Goal: Find specific page/section: Locate a particular part of the current website

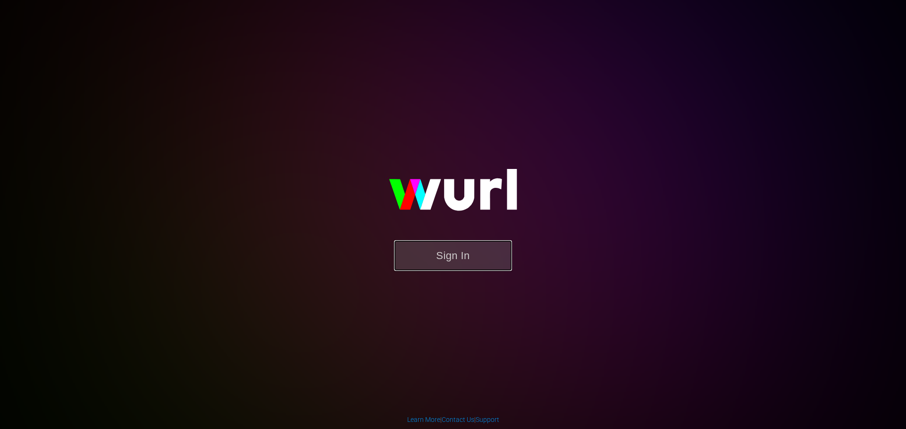
click at [431, 254] on button "Sign In" at bounding box center [453, 255] width 118 height 31
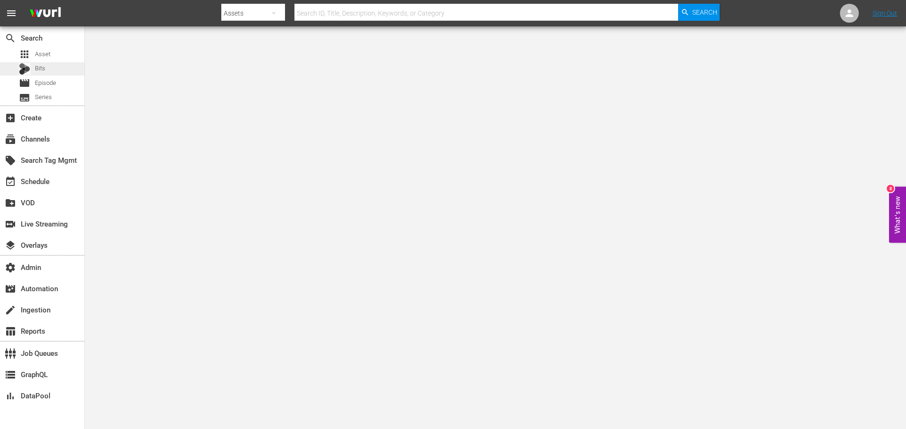
click at [47, 69] on div "Bits" at bounding box center [42, 68] width 85 height 13
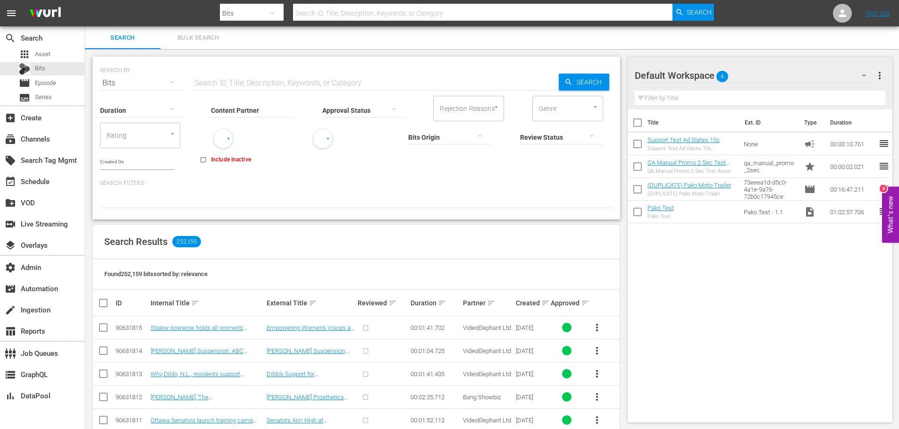
click at [266, 114] on input "Content Partner" at bounding box center [252, 111] width 83 height 34
type input "vevo"
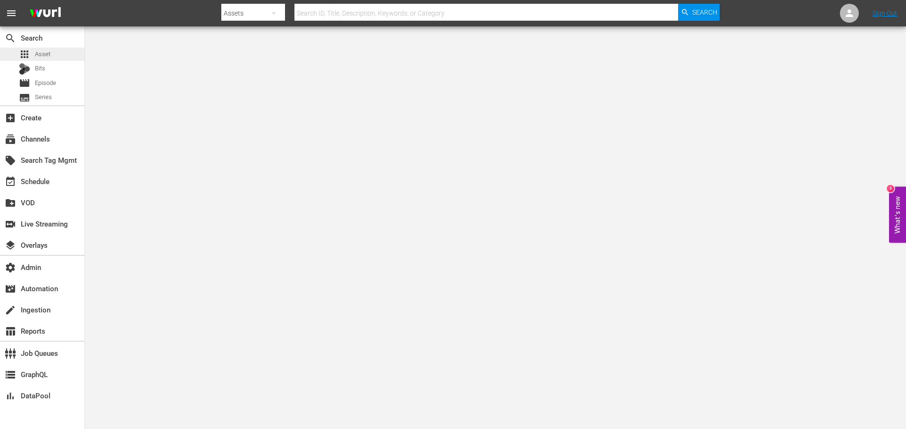
click at [49, 56] on span "Asset" at bounding box center [43, 54] width 16 height 9
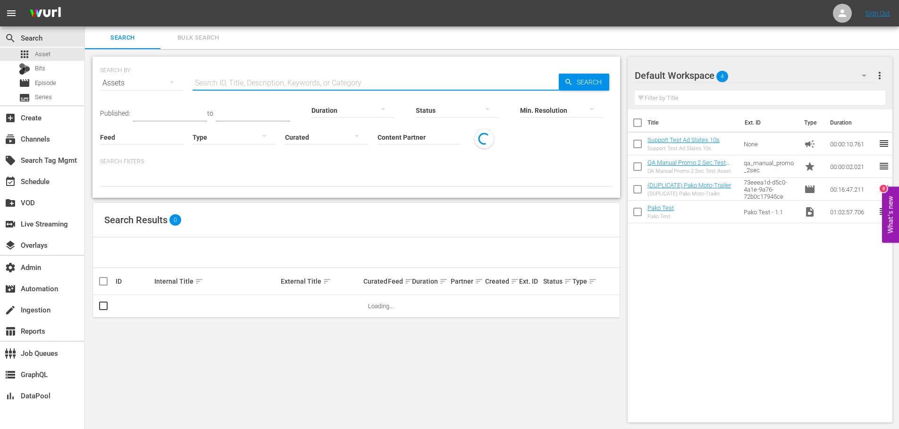
click at [234, 84] on input "text" at bounding box center [376, 83] width 366 height 23
paste input "168152544"
type input "168152544"
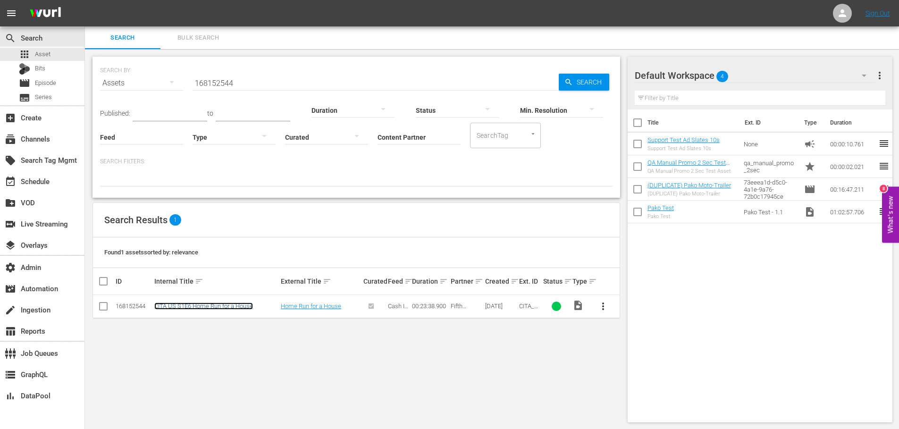
click at [211, 308] on link "CITA US S1E6 Home Run for a House" at bounding box center [203, 306] width 99 height 7
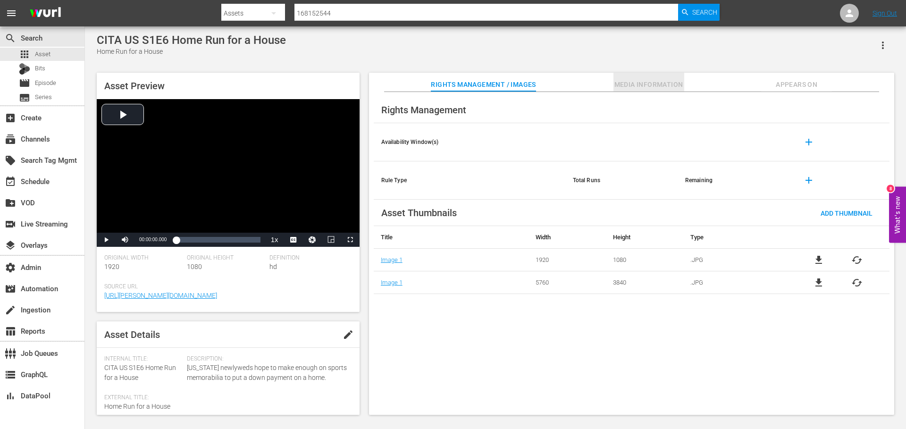
click at [661, 88] on span "Media Information" at bounding box center [649, 85] width 71 height 12
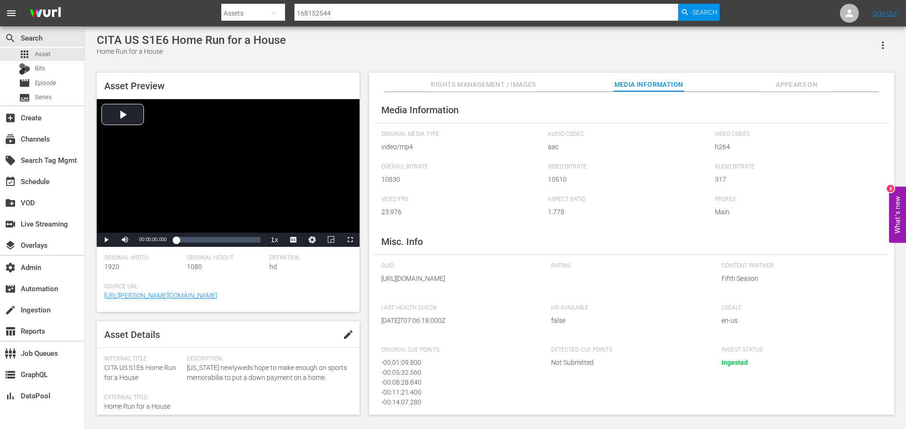
click at [801, 82] on span "Appears On" at bounding box center [796, 85] width 71 height 12
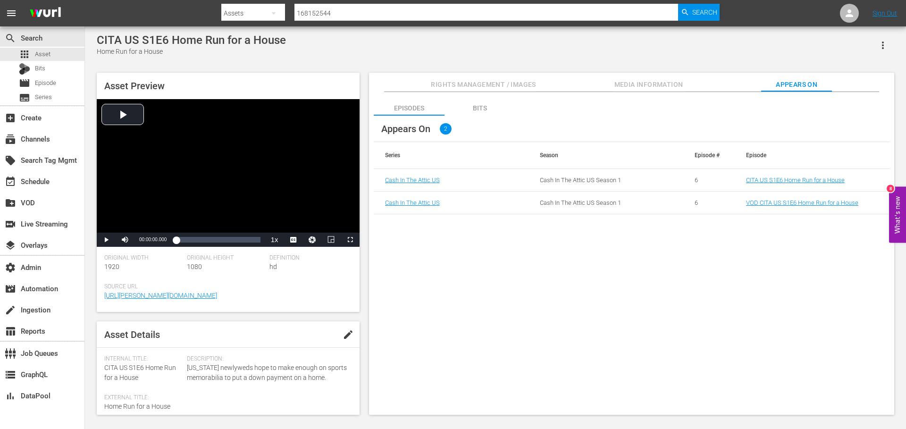
click at [482, 109] on div "Bits" at bounding box center [480, 108] width 71 height 23
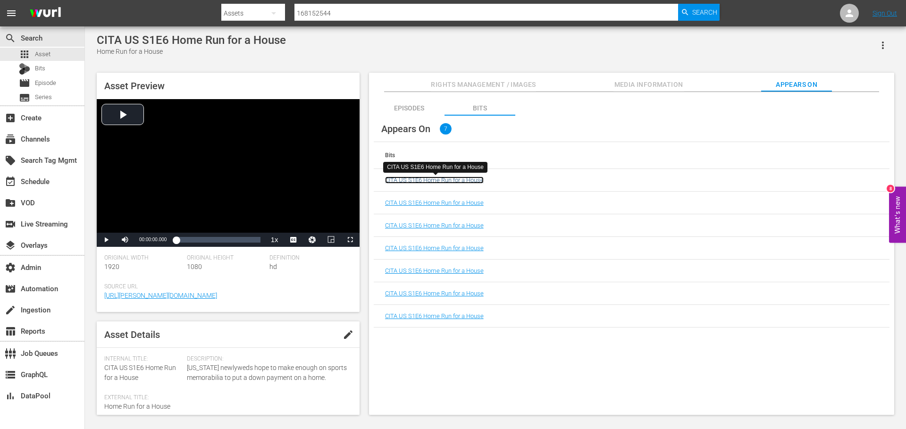
click at [462, 177] on link "CITA US S1E6 Home Run for a House" at bounding box center [434, 180] width 99 height 7
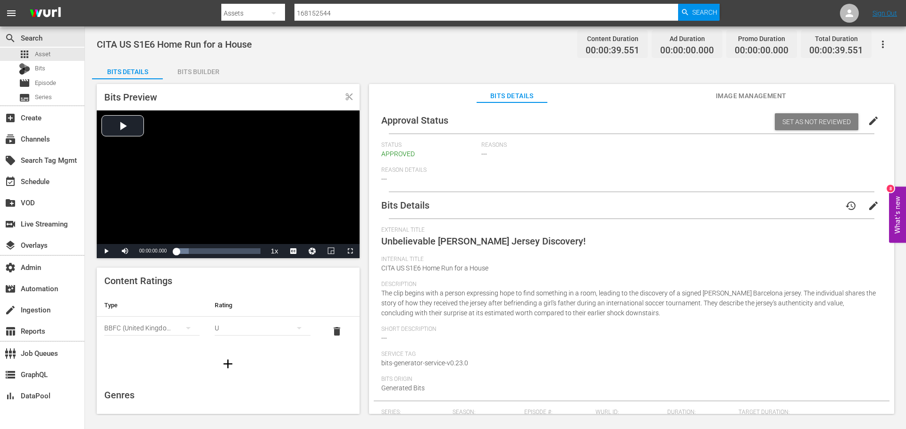
click at [721, 96] on span "Image Management" at bounding box center [751, 96] width 71 height 12
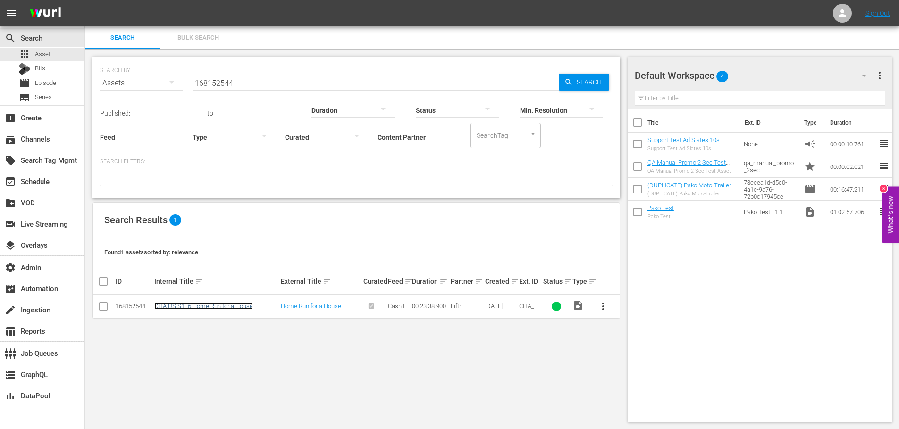
click at [180, 307] on link "CITA US S1E6 Home Run for a House" at bounding box center [203, 306] width 99 height 7
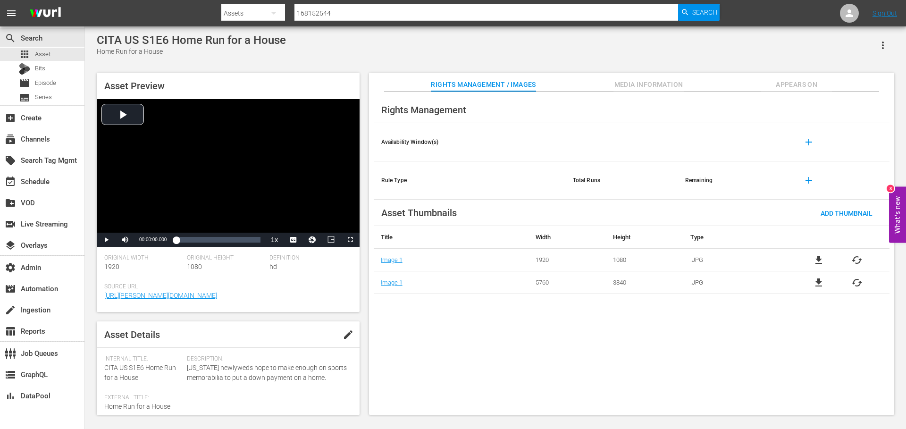
click at [790, 86] on span "Appears On" at bounding box center [796, 85] width 71 height 12
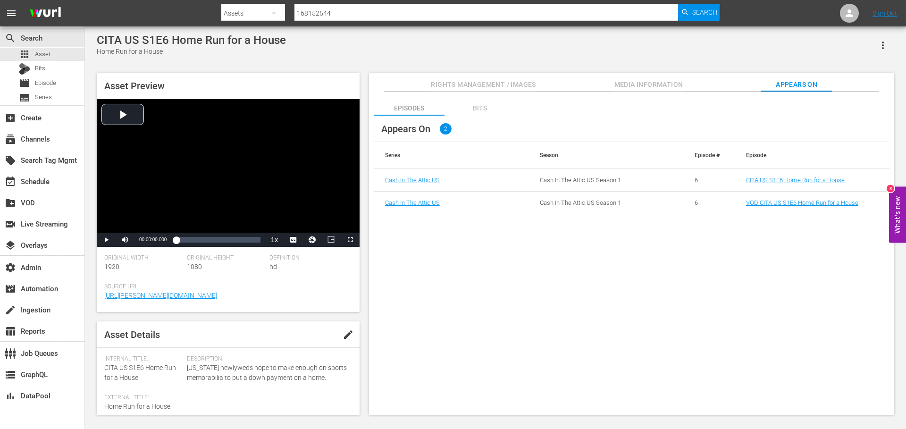
click at [484, 108] on div "Bits" at bounding box center [480, 108] width 71 height 23
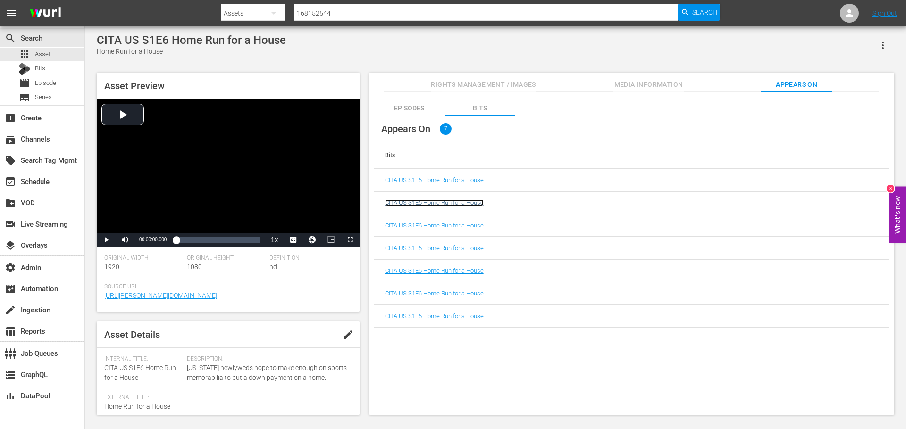
click at [452, 202] on link "CITA US S1E6 Home Run for a House" at bounding box center [434, 202] width 99 height 7
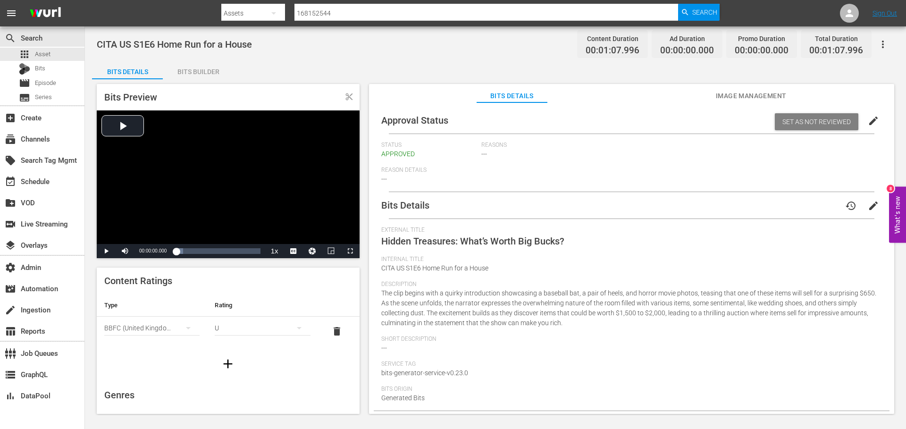
click at [723, 95] on span "Image Management" at bounding box center [751, 96] width 71 height 12
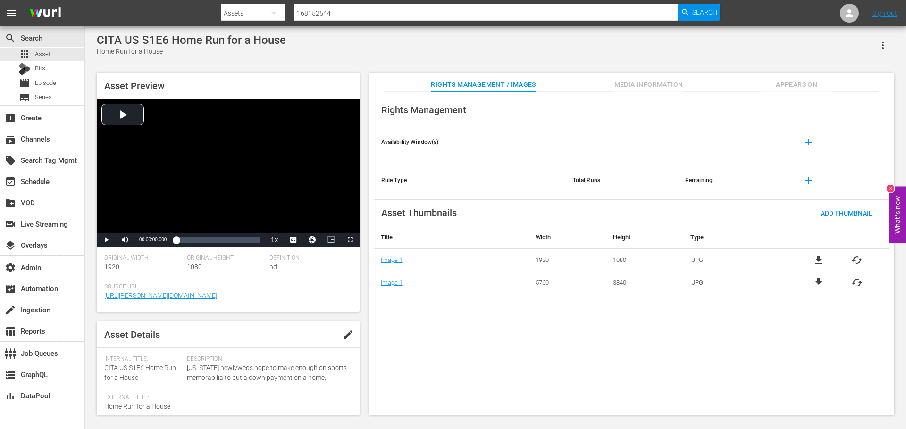
click at [786, 83] on span "Appears On" at bounding box center [796, 85] width 71 height 12
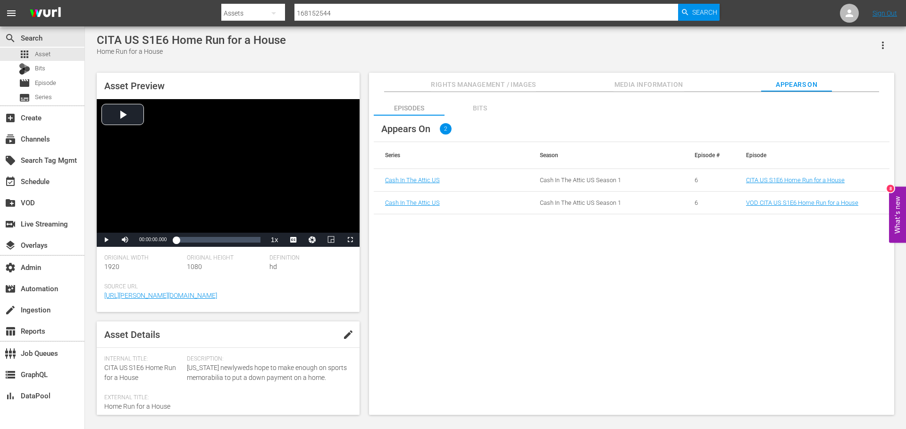
click at [480, 108] on div "Bits" at bounding box center [480, 108] width 71 height 23
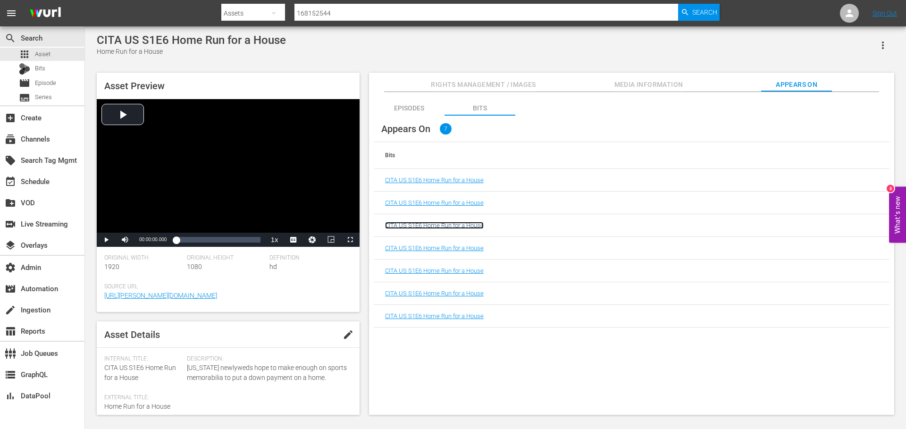
click at [450, 228] on link "CITA US S1E6 Home Run for a House" at bounding box center [434, 225] width 99 height 7
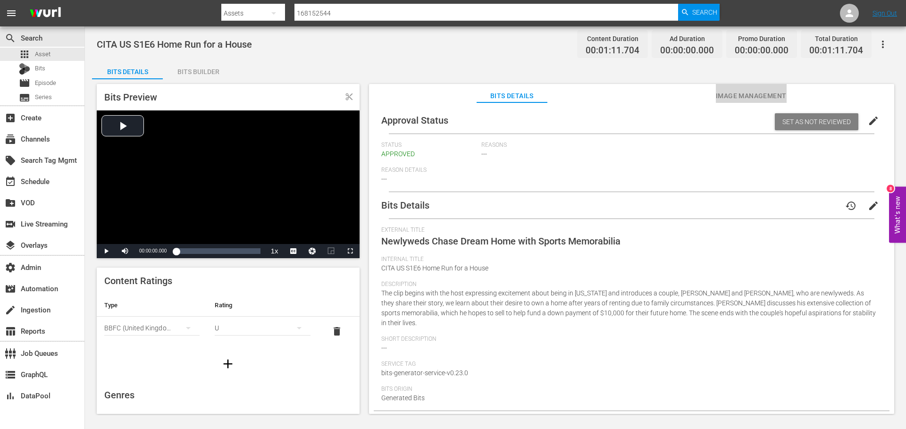
click at [732, 94] on span "Image Management" at bounding box center [751, 96] width 71 height 12
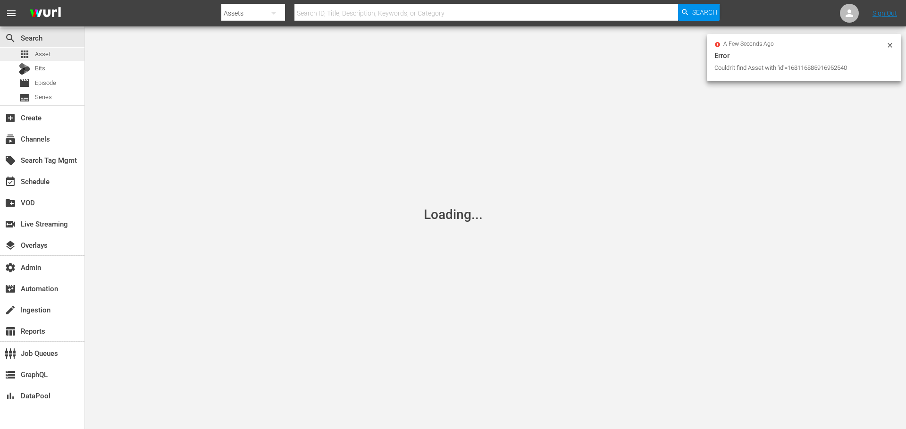
click at [34, 52] on div "apps Asset" at bounding box center [35, 54] width 32 height 13
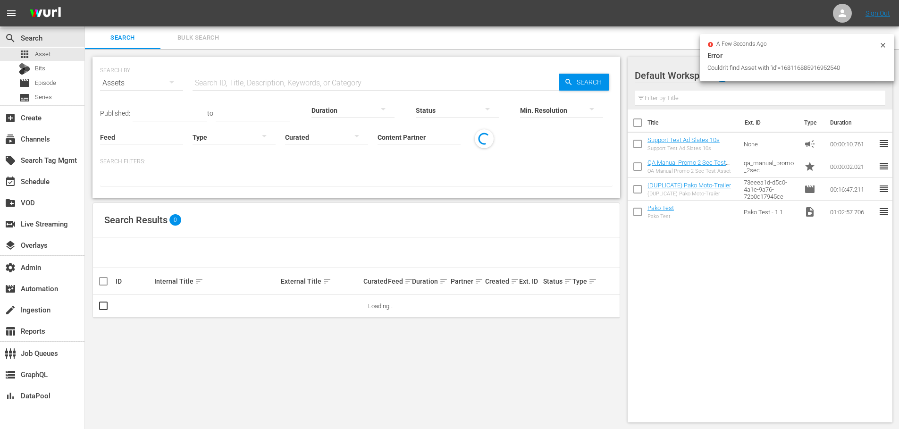
click at [214, 85] on input "text" at bounding box center [376, 83] width 366 height 23
paste input "168859169"
type input "168859169"
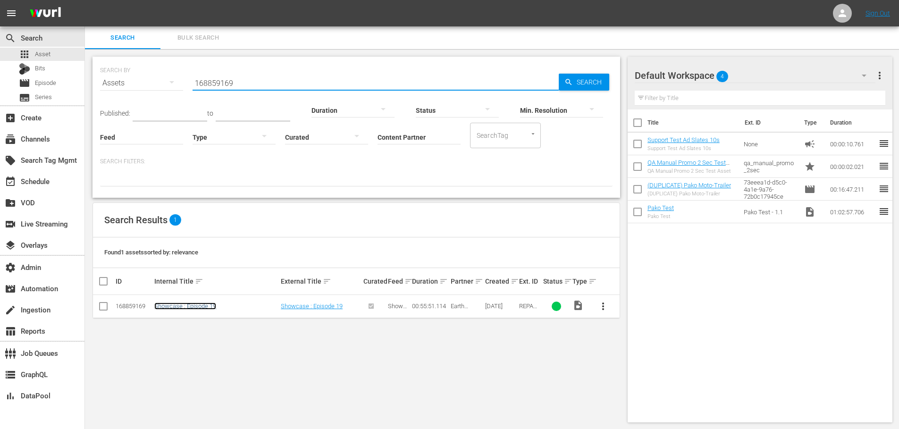
click at [198, 306] on link "Showcase : Episode 19" at bounding box center [185, 306] width 62 height 7
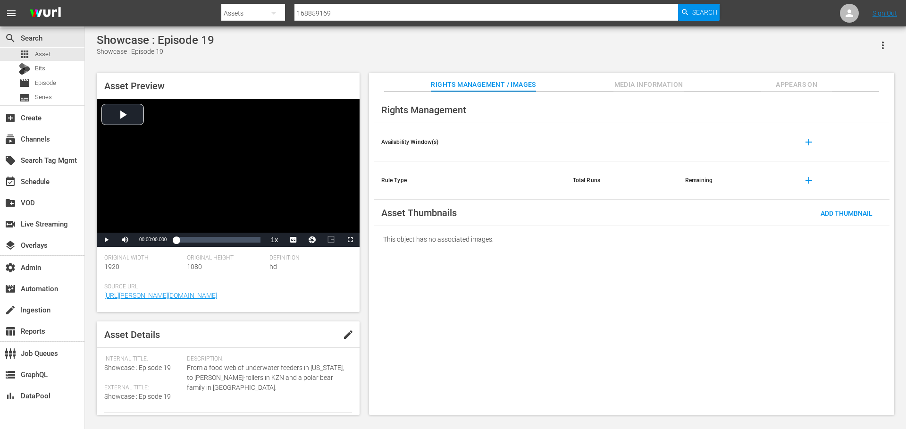
click at [793, 84] on span "Appears On" at bounding box center [796, 85] width 71 height 12
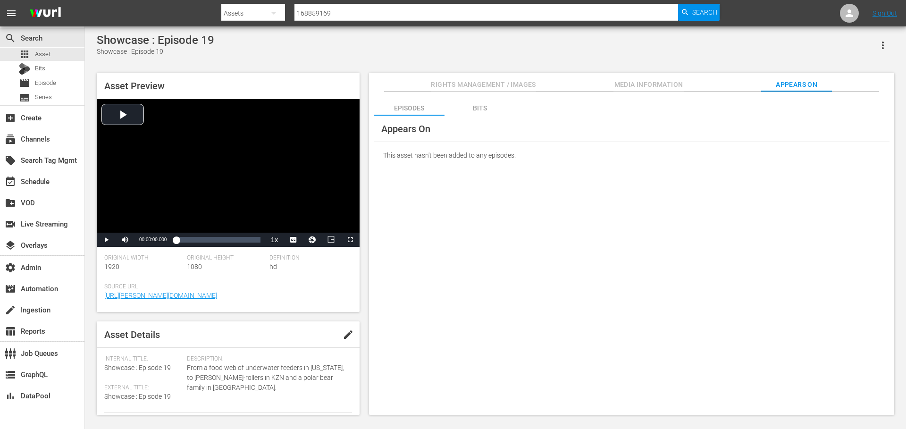
click at [481, 108] on div "Bits" at bounding box center [480, 108] width 71 height 23
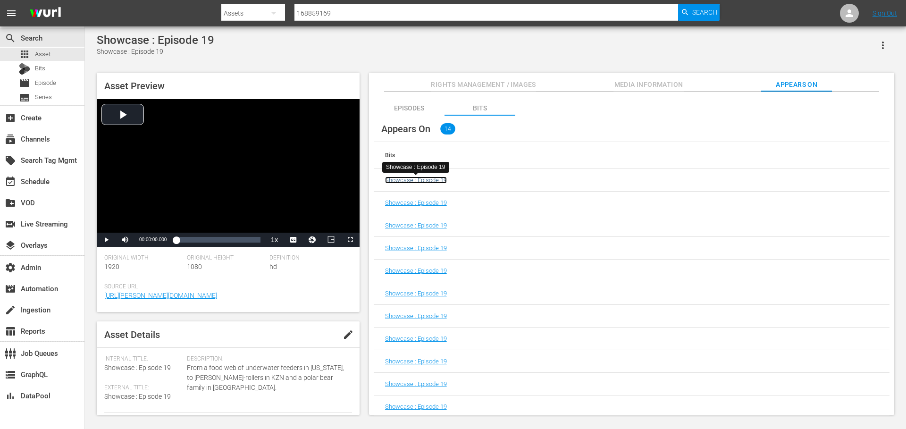
click at [431, 180] on link "Showcase : Episode 19" at bounding box center [416, 180] width 62 height 7
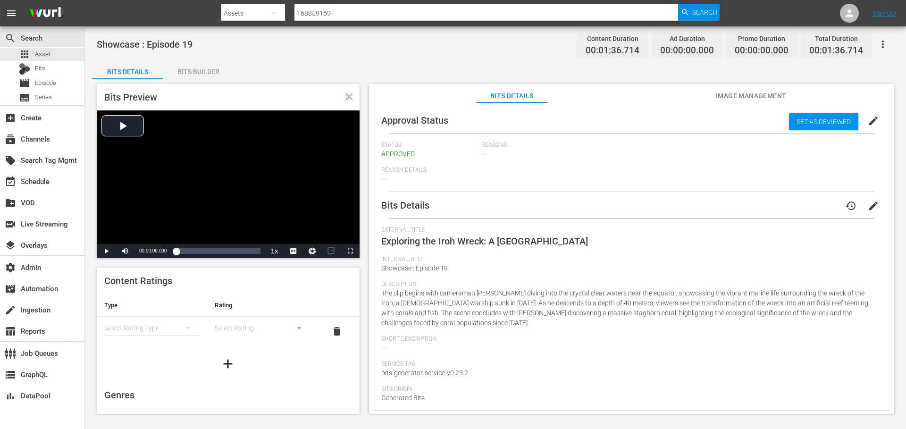
click at [727, 100] on span "Image Management" at bounding box center [751, 96] width 71 height 12
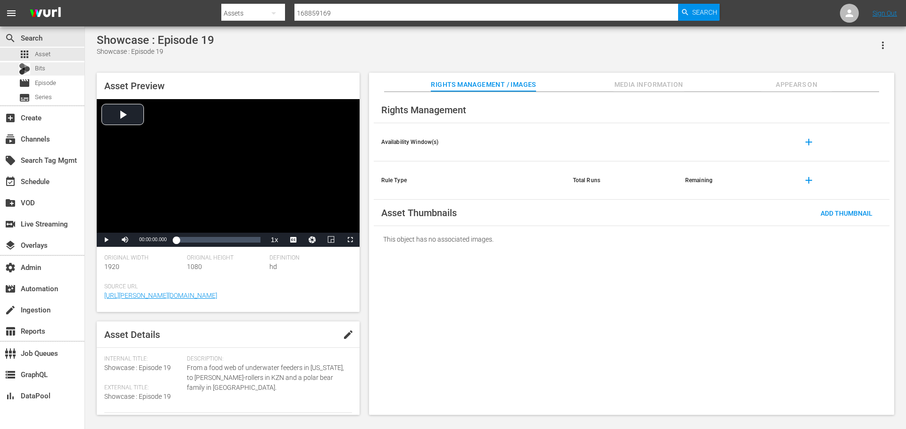
click at [57, 72] on div "Bits" at bounding box center [42, 68] width 85 height 13
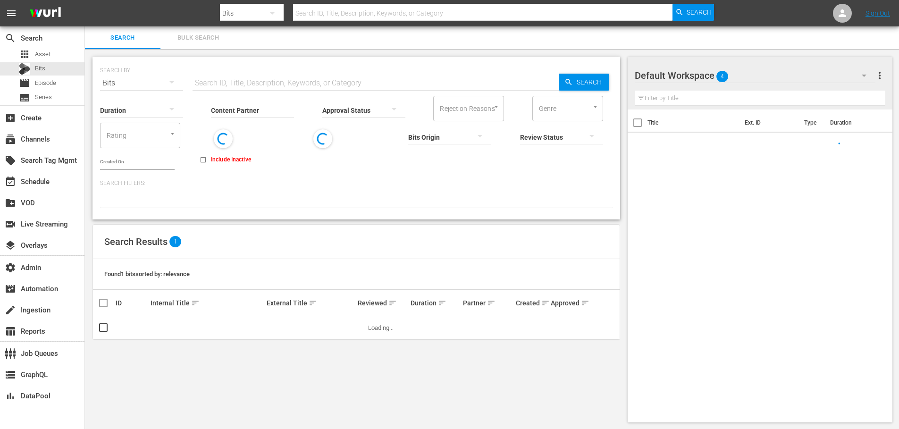
click at [230, 81] on input "text" at bounding box center [376, 83] width 366 height 23
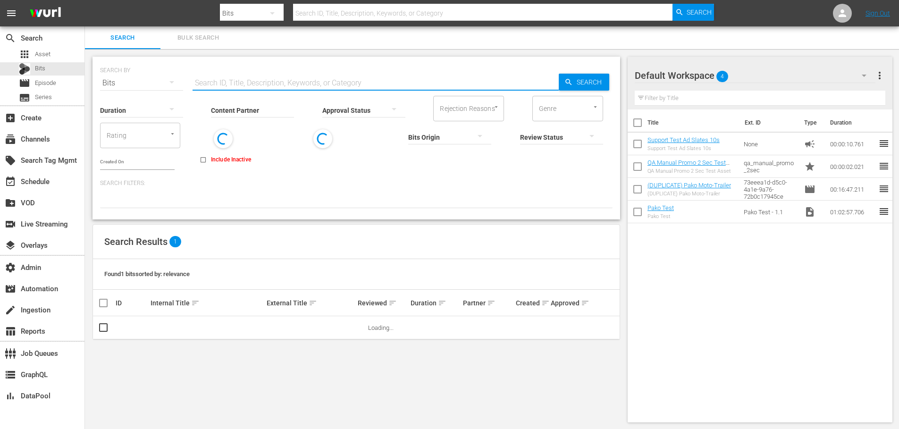
paste input "79599492"
type input "79599492"
click at [173, 327] on link "Showcase : Episode 19" at bounding box center [182, 327] width 62 height 7
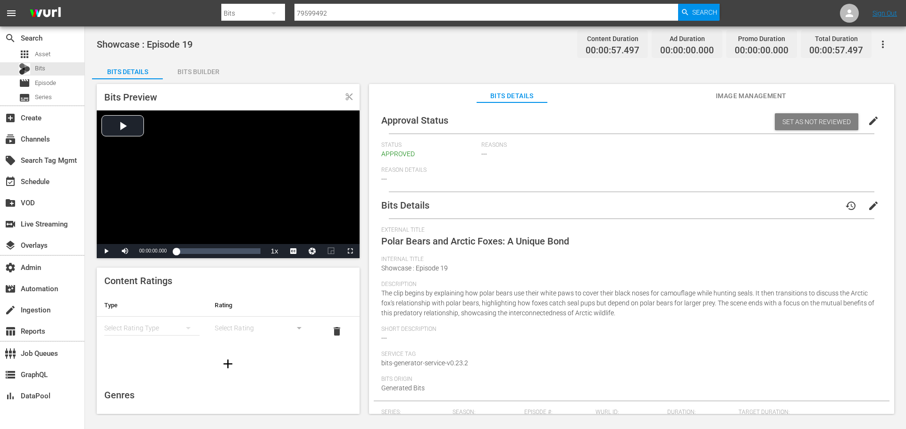
click at [727, 94] on span "Image Management" at bounding box center [751, 96] width 71 height 12
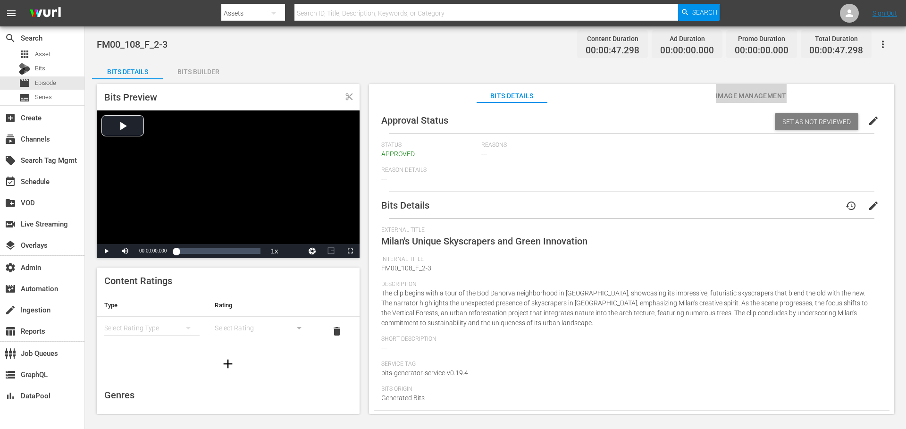
drag, startPoint x: 731, startPoint y: 98, endPoint x: 720, endPoint y: 102, distance: 11.7
click at [732, 98] on span "Image Management" at bounding box center [751, 96] width 71 height 12
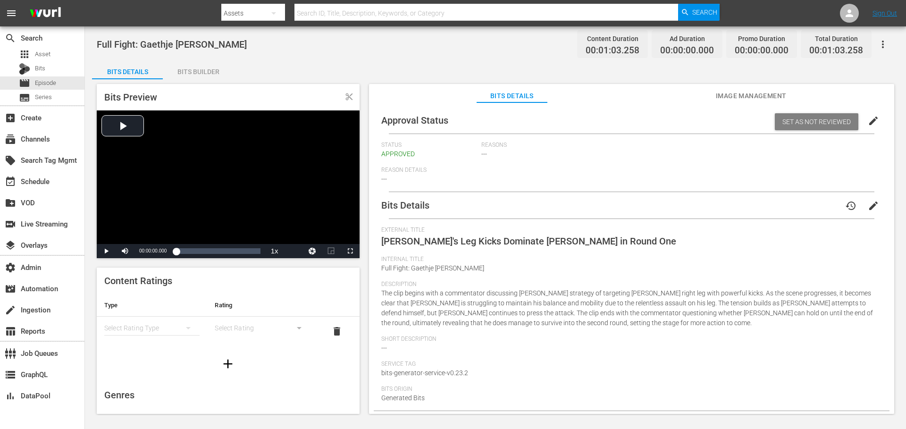
click at [739, 93] on span "Image Management" at bounding box center [751, 96] width 71 height 12
click at [725, 94] on span "Image Management" at bounding box center [751, 96] width 71 height 12
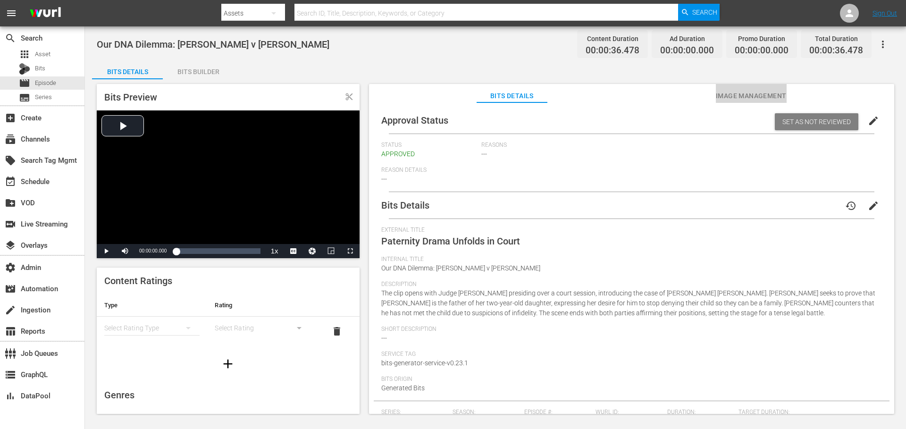
click at [725, 96] on span "Image Management" at bounding box center [751, 96] width 71 height 12
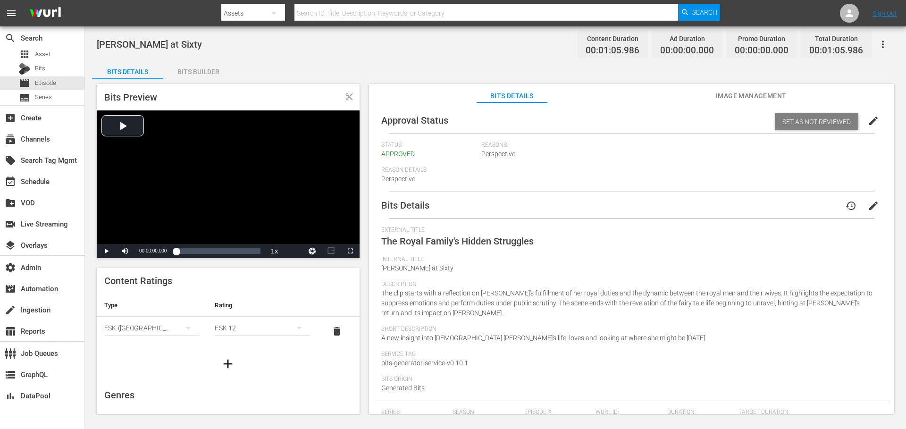
click at [730, 95] on span "Image Management" at bounding box center [751, 96] width 71 height 12
